Goal: Task Accomplishment & Management: Complete application form

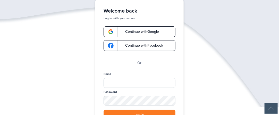
scroll to position [30, 0]
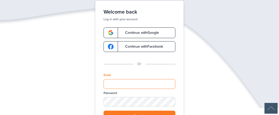
click at [132, 83] on input "Email" at bounding box center [139, 84] width 72 height 10
type input "**********"
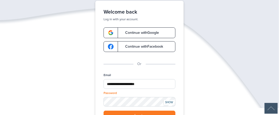
click at [171, 104] on div "SHOW" at bounding box center [168, 102] width 11 height 5
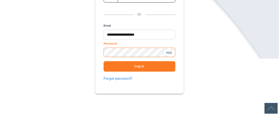
scroll to position [85, 0]
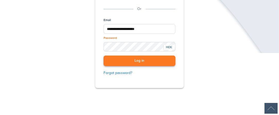
click at [139, 64] on button "Log in" at bounding box center [139, 61] width 72 height 11
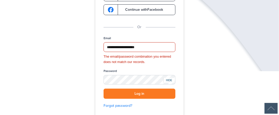
scroll to position [66, 0]
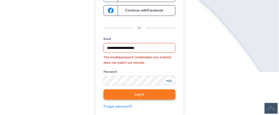
click at [134, 92] on button "Log in" at bounding box center [139, 95] width 72 height 11
click at [140, 94] on button "Log in" at bounding box center [139, 95] width 72 height 11
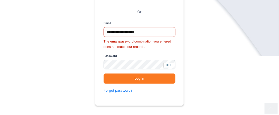
scroll to position [89, 0]
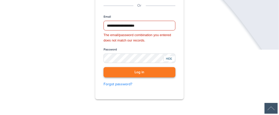
click at [128, 68] on button "Log in" at bounding box center [139, 72] width 72 height 11
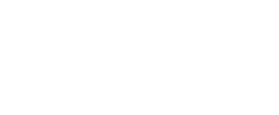
scroll to position [89, 0]
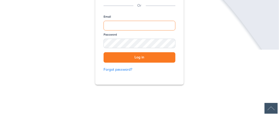
click at [121, 22] on input "Email" at bounding box center [139, 26] width 72 height 10
type input "**********"
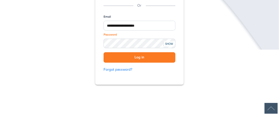
click at [166, 42] on div "SHOW" at bounding box center [168, 44] width 11 height 5
click at [140, 56] on button "Log in" at bounding box center [139, 57] width 72 height 11
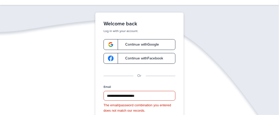
scroll to position [0, 0]
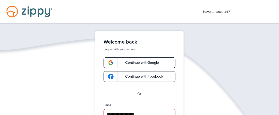
click at [217, 9] on span "Have an account?" at bounding box center [216, 10] width 27 height 8
click at [211, 12] on span "Have an account?" at bounding box center [216, 10] width 27 height 8
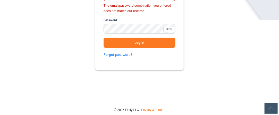
scroll to position [120, 0]
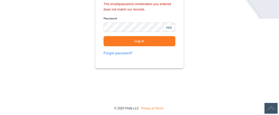
click at [277, 76] on div "**********" at bounding box center [139, 6] width 279 height 190
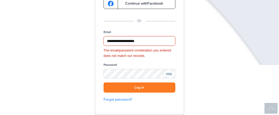
scroll to position [78, 0]
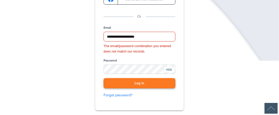
click at [148, 81] on button "Log in" at bounding box center [139, 83] width 72 height 11
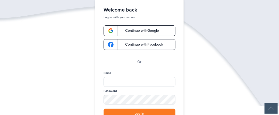
scroll to position [20, 0]
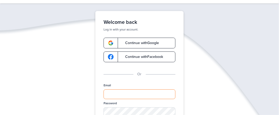
click at [132, 94] on input "Email" at bounding box center [139, 95] width 72 height 10
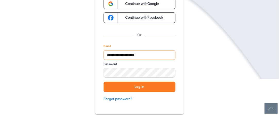
scroll to position [67, 0]
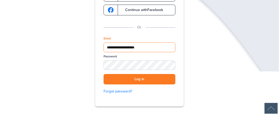
type input "**********"
click at [171, 65] on div "SHOW" at bounding box center [168, 66] width 11 height 5
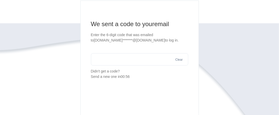
scroll to position [45, 0]
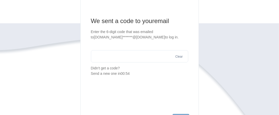
click at [125, 53] on input "text" at bounding box center [139, 56] width 97 height 12
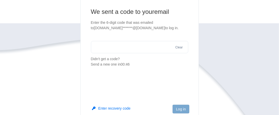
scroll to position [51, 0]
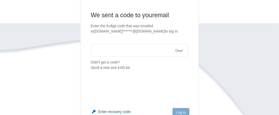
type input "*"
click at [133, 62] on button "Send a new one" at bounding box center [134, 62] width 26 height 5
click at [140, 53] on input "****" at bounding box center [139, 50] width 97 height 12
type input "*"
type input "******"
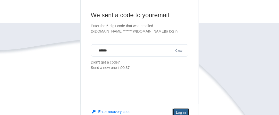
click at [182, 111] on button "Log in" at bounding box center [180, 113] width 16 height 9
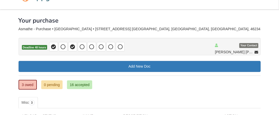
scroll to position [16, 0]
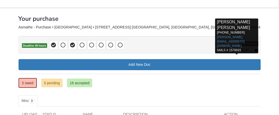
click at [243, 47] on span "[PERSON_NAME] [PERSON_NAME]" at bounding box center [236, 50] width 43 height 6
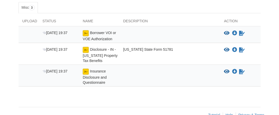
scroll to position [101, 0]
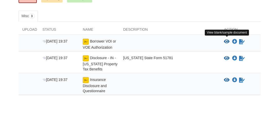
click at [227, 41] on icon "View Borrower VOI or VOE Authorization" at bounding box center [227, 41] width 6 height 5
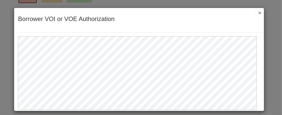
click at [258, 15] on button "×" at bounding box center [259, 12] width 6 height 5
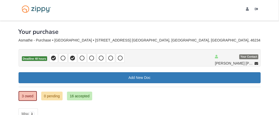
scroll to position [0, 0]
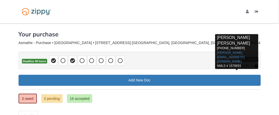
click at [257, 65] on icon at bounding box center [256, 67] width 4 height 4
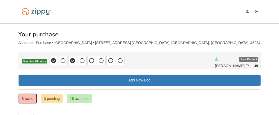
click at [203, 64] on p "Deadline 48 hours" at bounding box center [140, 60] width 242 height 17
click at [40, 42] on div "Asmathe - Purchase • [GEOGRAPHIC_DATA] • [STREET_ADDRESS] [GEOGRAPHIC_DATA], [G…" at bounding box center [140, 43] width 242 height 4
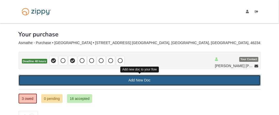
click at [100, 79] on link "Add New Doc" at bounding box center [140, 80] width 242 height 11
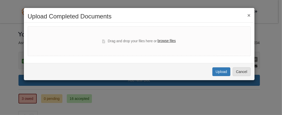
click at [249, 14] on button "×" at bounding box center [249, 15] width 3 height 5
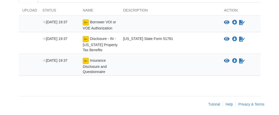
scroll to position [120, 0]
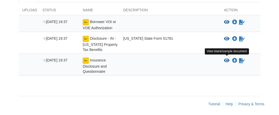
click at [228, 58] on icon "View Insurance Disclosure and Questionnaire" at bounding box center [227, 60] width 6 height 5
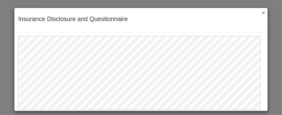
click at [259, 12] on button "×" at bounding box center [262, 12] width 6 height 5
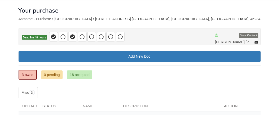
scroll to position [24, 0]
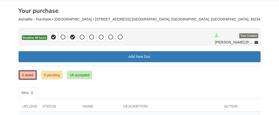
click at [30, 75] on link "3 owed" at bounding box center [28, 75] width 18 height 10
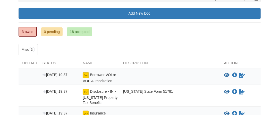
scroll to position [57, 0]
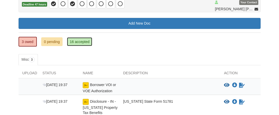
click at [80, 41] on link "16 accepted" at bounding box center [79, 42] width 25 height 9
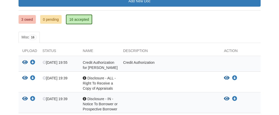
scroll to position [78, 0]
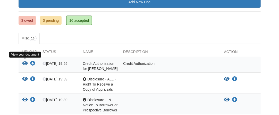
click at [25, 61] on icon "View Credit Authorization for James Asmathe" at bounding box center [25, 63] width 6 height 5
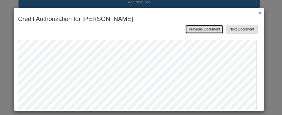
click at [192, 28] on button "Previous Document" at bounding box center [205, 29] width 38 height 9
click at [191, 28] on button "Previous Document" at bounding box center [205, 29] width 38 height 9
click at [211, 30] on button "Previous Document" at bounding box center [205, 29] width 38 height 9
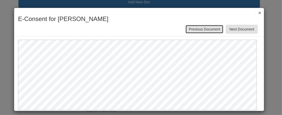
click at [206, 28] on button "Previous Document" at bounding box center [205, 29] width 38 height 9
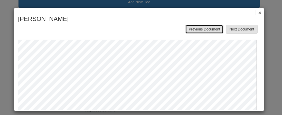
click at [194, 29] on button "Previous Document" at bounding box center [205, 29] width 38 height 9
click at [214, 29] on button "Previous Document" at bounding box center [205, 29] width 38 height 9
click at [194, 32] on button "Previous Document" at bounding box center [205, 29] width 38 height 9
click at [211, 29] on button "Previous Document" at bounding box center [205, 29] width 38 height 9
click at [217, 31] on button "Previous Document" at bounding box center [205, 29] width 38 height 9
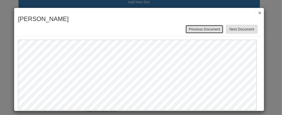
click at [190, 27] on button "Previous Document" at bounding box center [205, 29] width 38 height 9
click at [195, 25] on button "Previous Document" at bounding box center [205, 29] width 38 height 9
click at [192, 28] on button "Previous Document" at bounding box center [205, 29] width 38 height 9
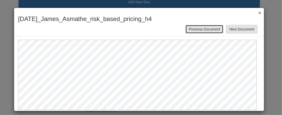
click at [199, 27] on button "Previous Document" at bounding box center [205, 29] width 38 height 9
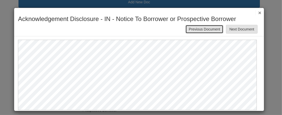
click at [202, 28] on button "Previous Document" at bounding box center [205, 29] width 38 height 9
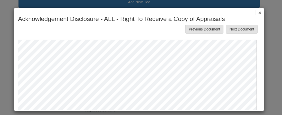
click at [257, 108] on div at bounding box center [139, 74] width 250 height 74
click at [203, 26] on button "Previous Document" at bounding box center [205, 29] width 38 height 9
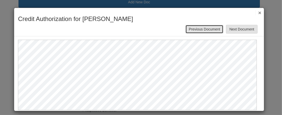
click at [204, 26] on button "Previous Document" at bounding box center [205, 29] width 38 height 9
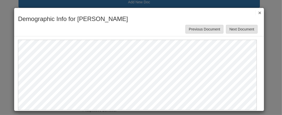
click at [257, 11] on button "×" at bounding box center [259, 12] width 6 height 5
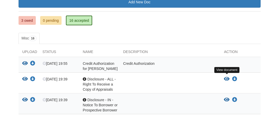
click at [229, 77] on icon "View Disclosure - ALL - Right To Receive a Copy of Appraisals" at bounding box center [227, 79] width 6 height 5
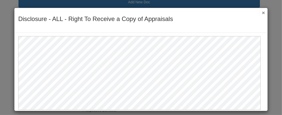
click at [260, 13] on button "×" at bounding box center [262, 12] width 6 height 5
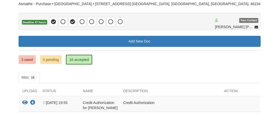
scroll to position [41, 0]
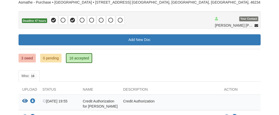
click at [53, 20] on icon at bounding box center [53, 20] width 5 height 5
click at [33, 58] on link "3 owed" at bounding box center [27, 58] width 17 height 9
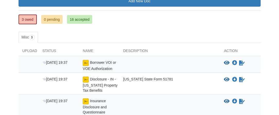
scroll to position [88, 0]
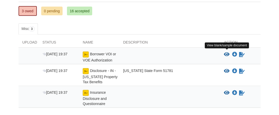
click at [227, 52] on icon "View Borrower VOI or VOE Authorization" at bounding box center [227, 54] width 6 height 5
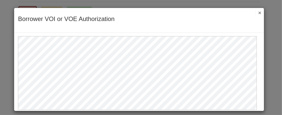
click at [257, 10] on button "×" at bounding box center [259, 12] width 6 height 5
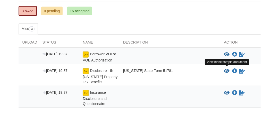
click at [224, 70] on icon "View Disclosure - IN - Indiana Property Tax Benefits" at bounding box center [227, 71] width 6 height 5
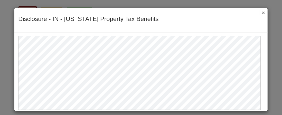
click at [259, 12] on button "×" at bounding box center [262, 12] width 6 height 5
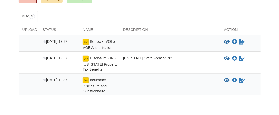
scroll to position [102, 0]
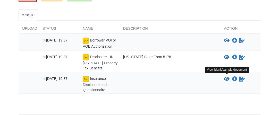
click at [227, 77] on icon "View Insurance Disclosure and Questionnaire" at bounding box center [227, 79] width 6 height 5
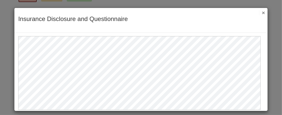
click at [259, 11] on button "×" at bounding box center [262, 12] width 6 height 5
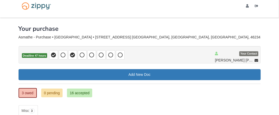
scroll to position [0, 0]
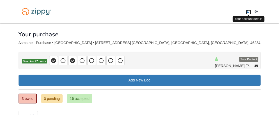
click at [249, 12] on link "[EMAIL_ADDRESS][DOMAIN_NAME]" at bounding box center [248, 12] width 5 height 5
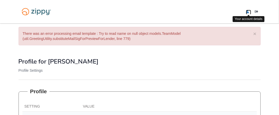
click at [247, 11] on icon "edit profile" at bounding box center [247, 12] width 3 height 4
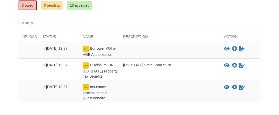
scroll to position [88, 0]
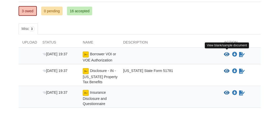
click at [226, 54] on icon "View Borrower VOI or VOE Authorization" at bounding box center [227, 54] width 6 height 5
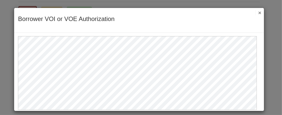
click at [257, 12] on button "×" at bounding box center [259, 12] width 6 height 5
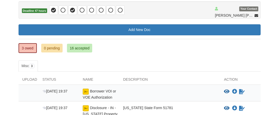
scroll to position [64, 0]
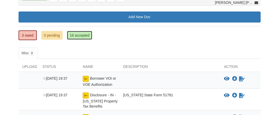
click at [85, 36] on link "16 accepted" at bounding box center [79, 35] width 25 height 9
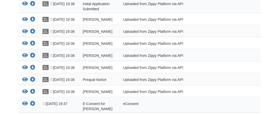
scroll to position [204, 0]
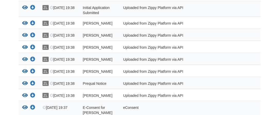
click at [21, 23] on div "View your document Download your document" at bounding box center [29, 24] width 20 height 7
click at [24, 24] on icon "View James_Asmathe_privacy_notice" at bounding box center [25, 23] width 6 height 5
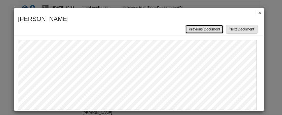
click at [200, 29] on button "Previous Document" at bounding box center [205, 29] width 38 height 9
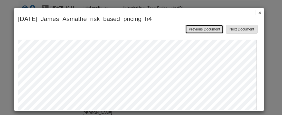
click at [198, 29] on button "Previous Document" at bounding box center [205, 29] width 38 height 9
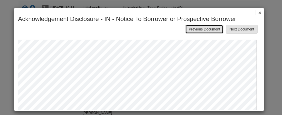
click at [190, 26] on button "Previous Document" at bounding box center [205, 29] width 38 height 9
click at [190, 28] on button "Previous Document" at bounding box center [205, 29] width 38 height 9
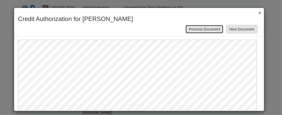
click at [190, 28] on button "Previous Document" at bounding box center [205, 29] width 38 height 9
click at [190, 29] on button "Previous Document" at bounding box center [205, 29] width 38 height 9
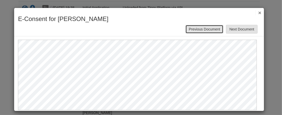
click at [194, 26] on button "Previous Document" at bounding box center [205, 29] width 38 height 9
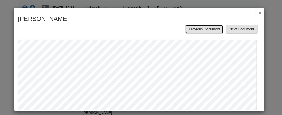
click at [194, 26] on button "Previous Document" at bounding box center [205, 29] width 38 height 9
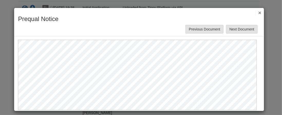
click at [256, 11] on button "×" at bounding box center [259, 12] width 6 height 5
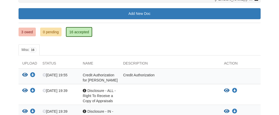
scroll to position [0, 0]
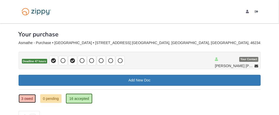
click at [29, 99] on link "3 owed" at bounding box center [27, 99] width 17 height 9
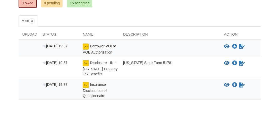
scroll to position [102, 0]
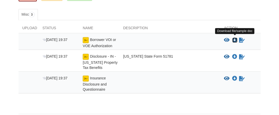
click at [234, 39] on icon "Download Borrower VOI or VOE Authorization" at bounding box center [234, 40] width 5 height 5
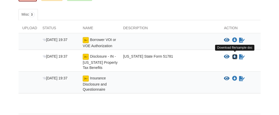
click at [236, 56] on icon "Download Disclosure - IN - Indiana Property Tax Benefits" at bounding box center [234, 57] width 5 height 5
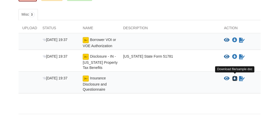
click at [233, 77] on icon "Download Insurance Disclosure and Questionnaire" at bounding box center [234, 78] width 5 height 5
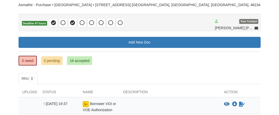
scroll to position [36, 0]
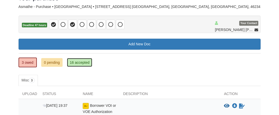
click at [73, 60] on link "16 accepted" at bounding box center [79, 62] width 25 height 9
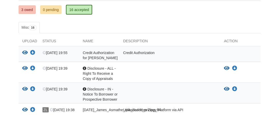
scroll to position [93, 0]
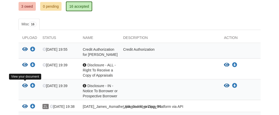
click at [24, 84] on icon "View Disclosure - IN - Notice To Borrower or Prospective Borrower" at bounding box center [25, 86] width 6 height 5
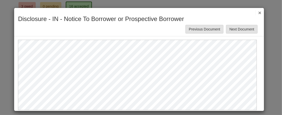
click at [257, 13] on button "×" at bounding box center [259, 12] width 6 height 5
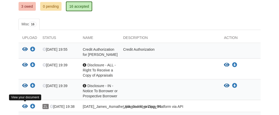
click at [24, 105] on icon "View 09-16-2025_James_Asmathe_risk_based_pricing_h4" at bounding box center [25, 106] width 6 height 5
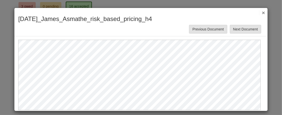
click at [260, 10] on button "×" at bounding box center [262, 12] width 6 height 5
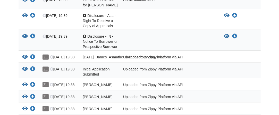
scroll to position [149, 0]
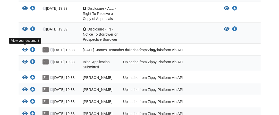
click at [25, 48] on icon "View 09-16-2025_James_Asmathe_risk_based_pricing_h4" at bounding box center [25, 50] width 6 height 5
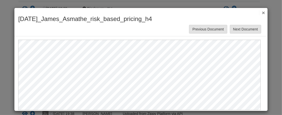
click at [259, 12] on button "×" at bounding box center [262, 12] width 6 height 5
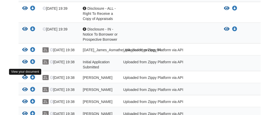
click at [23, 79] on icon "View James_Asmathe_privacy_notice" at bounding box center [25, 77] width 6 height 5
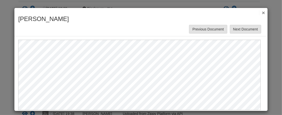
click at [259, 14] on button "×" at bounding box center [262, 12] width 6 height 5
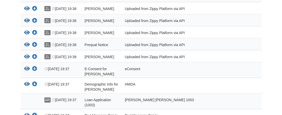
scroll to position [245, 0]
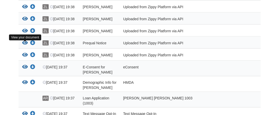
click at [25, 46] on icon "View Prequal Notice" at bounding box center [25, 43] width 6 height 5
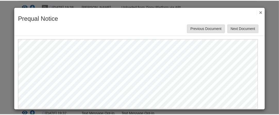
scroll to position [0, 0]
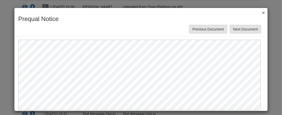
click at [259, 10] on button "×" at bounding box center [262, 12] width 6 height 5
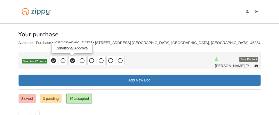
click at [70, 60] on icon at bounding box center [72, 60] width 5 height 5
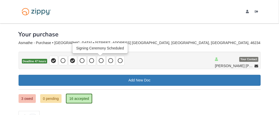
click at [100, 60] on icon at bounding box center [101, 60] width 5 height 5
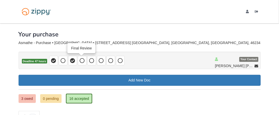
click at [79, 62] on icon at bounding box center [81, 60] width 5 height 5
